Goal: Answer question/provide support

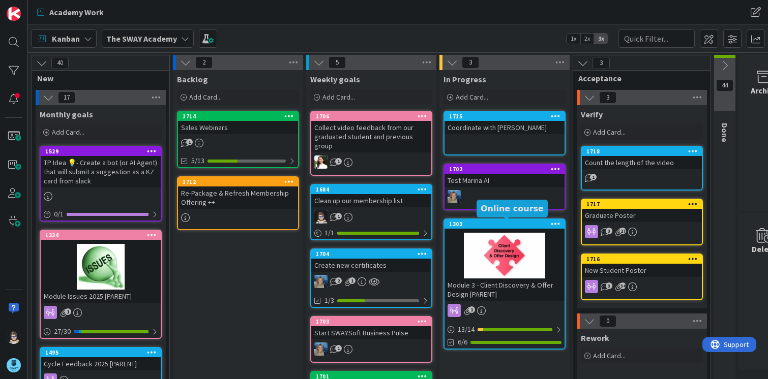
click at [503, 227] on div "1303" at bounding box center [506, 224] width 115 height 7
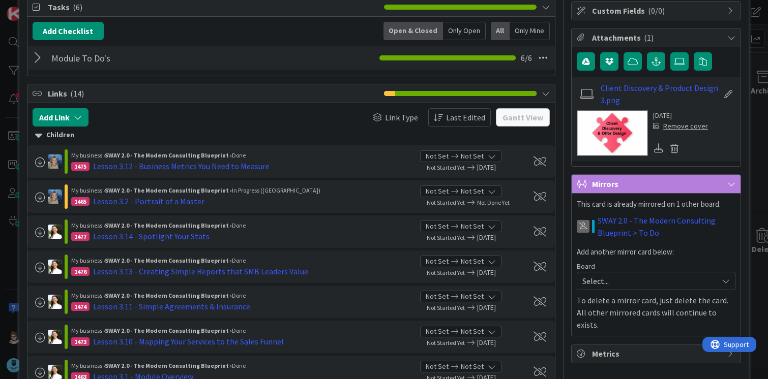
scroll to position [153, 0]
click at [165, 200] on div "Lesson 3.2 - Portrait of a Master" at bounding box center [148, 202] width 111 height 12
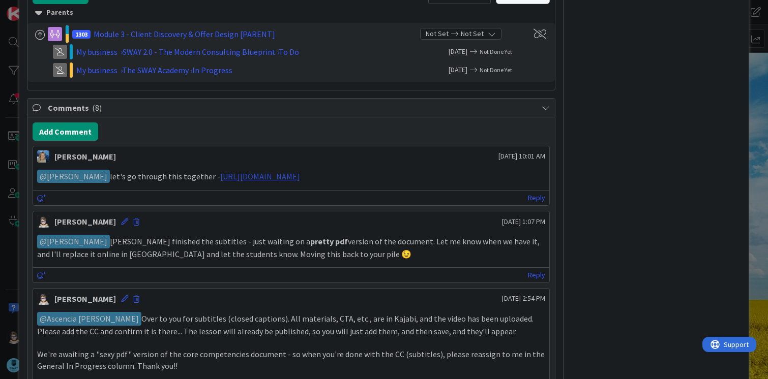
scroll to position [559, 0]
click at [528, 196] on link "Reply" at bounding box center [536, 197] width 17 height 13
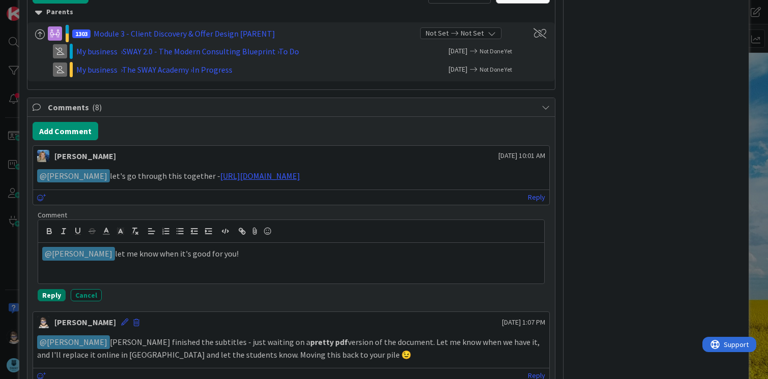
click at [45, 292] on button "Reply" at bounding box center [52, 295] width 28 height 12
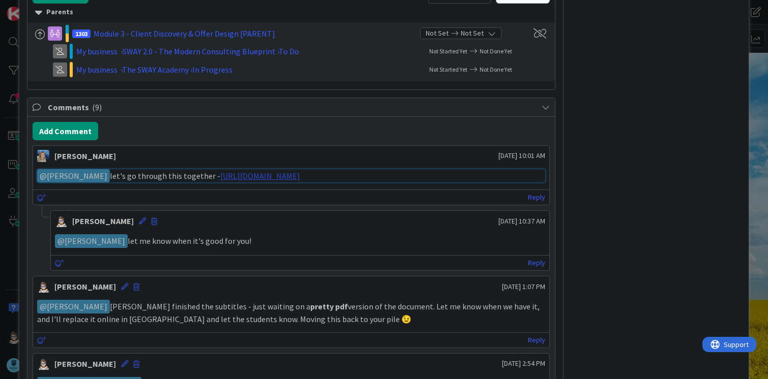
click at [291, 180] on link "[URL][DOMAIN_NAME]" at bounding box center [260, 176] width 80 height 10
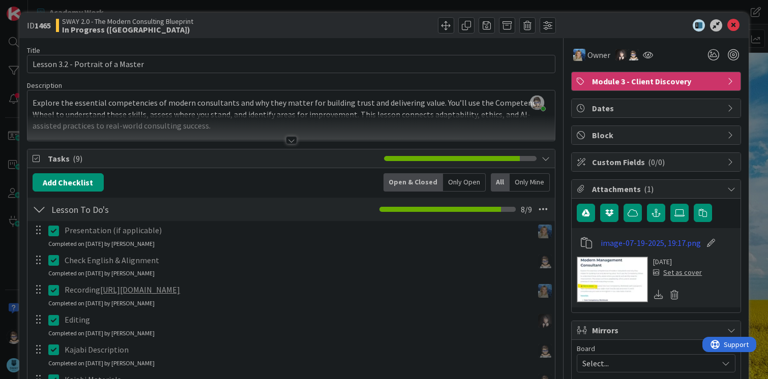
scroll to position [0, 0]
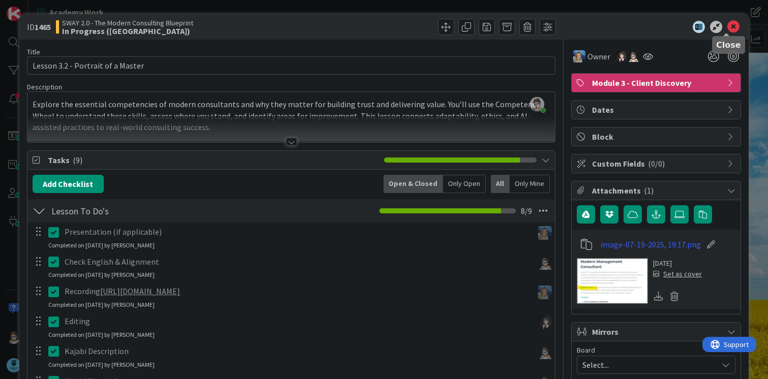
click at [728, 26] on icon at bounding box center [733, 27] width 12 height 12
